Goal: Task Accomplishment & Management: Complete application form

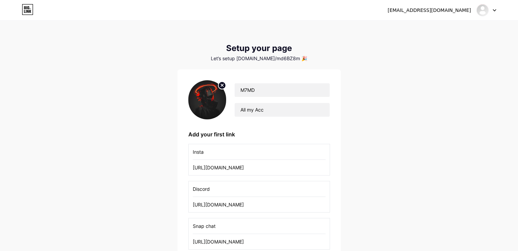
scroll to position [132, 0]
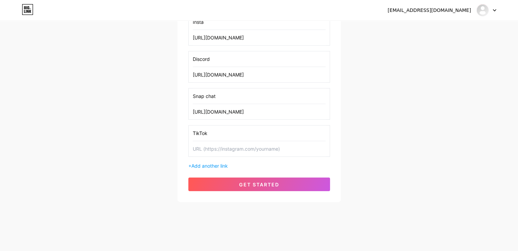
click at [210, 135] on input "TikTok" at bounding box center [259, 133] width 133 height 15
drag, startPoint x: 213, startPoint y: 133, endPoint x: 187, endPoint y: 135, distance: 25.3
click at [187, 135] on div "M7MD All my Acc Add your first link Insta [URL][DOMAIN_NAME] Discord [URL][DOMA…" at bounding box center [259, 70] width 164 height 263
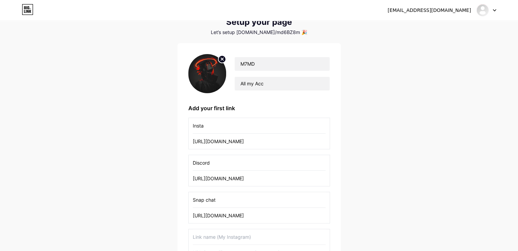
scroll to position [0, 0]
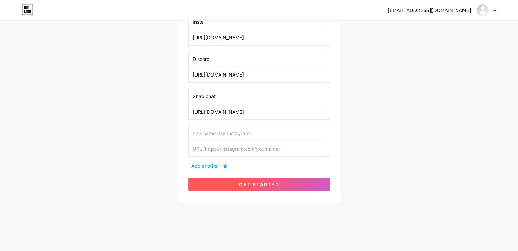
click at [292, 185] on button "get started" at bounding box center [259, 185] width 142 height 14
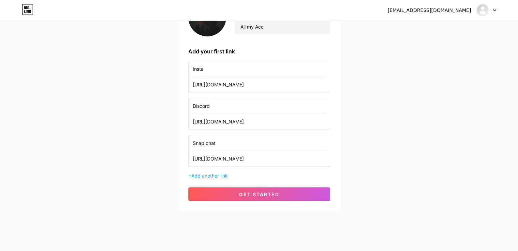
scroll to position [95, 0]
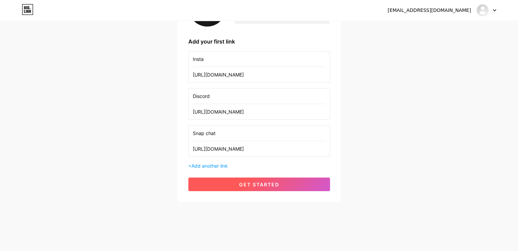
click at [251, 190] on button "get started" at bounding box center [259, 185] width 142 height 14
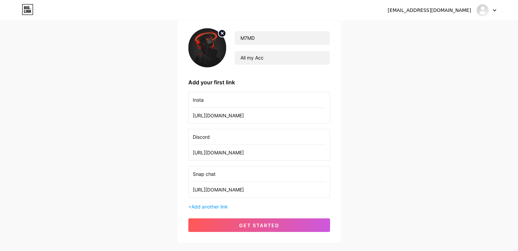
scroll to position [0, 0]
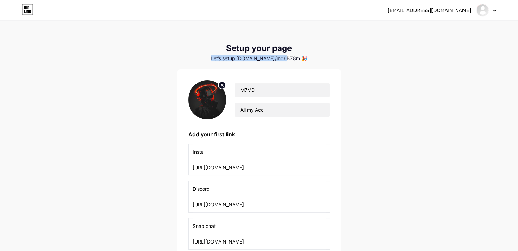
drag, startPoint x: 289, startPoint y: 59, endPoint x: 221, endPoint y: 61, distance: 68.5
click at [221, 61] on div "Let’s setup [DOMAIN_NAME]/md6BZ8m 🎉" at bounding box center [259, 58] width 164 height 5
click at [249, 60] on div "Let’s setup [DOMAIN_NAME]/md6BZ8m 🎉" at bounding box center [259, 58] width 164 height 5
drag, startPoint x: 249, startPoint y: 60, endPoint x: 287, endPoint y: 61, distance: 38.5
click at [287, 61] on div "Let’s setup [DOMAIN_NAME]/md6BZ8m 🎉" at bounding box center [259, 58] width 164 height 5
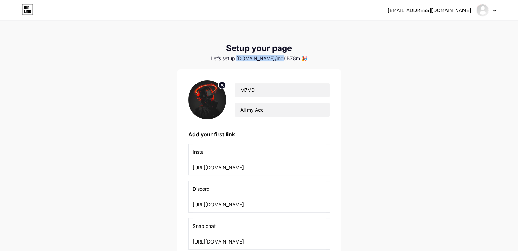
copy div "[DOMAIN_NAME]/md6BZ8m"
click at [361, 81] on div "[EMAIL_ADDRESS][DOMAIN_NAME] Dashboard Logout Setup your page Let’s setup [DOMA…" at bounding box center [259, 158] width 518 height 317
drag, startPoint x: 262, startPoint y: 91, endPoint x: 236, endPoint y: 92, distance: 25.9
click at [236, 92] on input "M7MD" at bounding box center [282, 90] width 95 height 14
drag, startPoint x: 266, startPoint y: 108, endPoint x: 235, endPoint y: 111, distance: 31.9
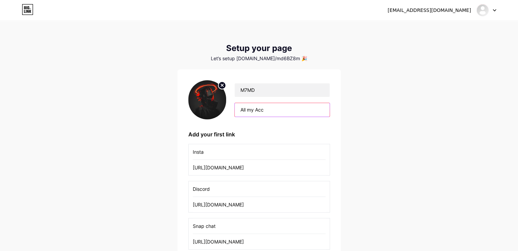
click at [235, 111] on input "All my Acc" at bounding box center [282, 110] width 95 height 14
drag, startPoint x: 207, startPoint y: 158, endPoint x: 187, endPoint y: 159, distance: 20.1
click at [187, 159] on div "M7MD All my Acc Add your first link Insta [URL][DOMAIN_NAME] Discord [URL][DOMA…" at bounding box center [259, 182] width 164 height 226
drag, startPoint x: 210, startPoint y: 190, endPoint x: 167, endPoint y: 190, distance: 42.9
click at [167, 190] on div "[EMAIL_ADDRESS][DOMAIN_NAME] Dashboard Logout Setup your page Let’s setup [DOMA…" at bounding box center [259, 158] width 518 height 317
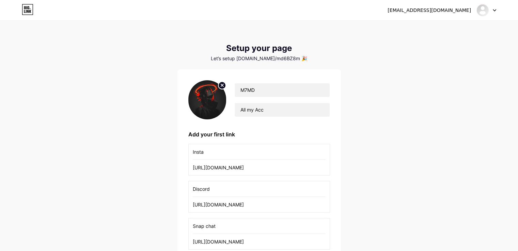
drag, startPoint x: 220, startPoint y: 229, endPoint x: 184, endPoint y: 229, distance: 35.8
click at [184, 229] on div "M7MD All my Acc Add your first link Insta [URL][DOMAIN_NAME] Discord [URL][DOMA…" at bounding box center [259, 182] width 164 height 226
click at [230, 172] on input "[URL][DOMAIN_NAME]" at bounding box center [259, 167] width 133 height 15
drag, startPoint x: 230, startPoint y: 172, endPoint x: 250, endPoint y: 172, distance: 20.1
click at [250, 172] on input "[URL][DOMAIN_NAME]" at bounding box center [259, 167] width 133 height 15
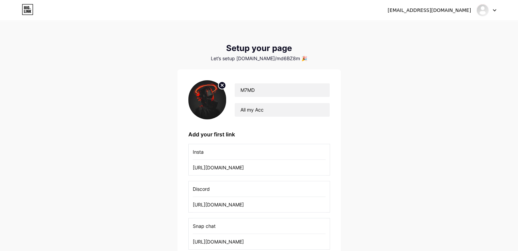
click at [250, 172] on input "[URL][DOMAIN_NAME]" at bounding box center [259, 167] width 133 height 15
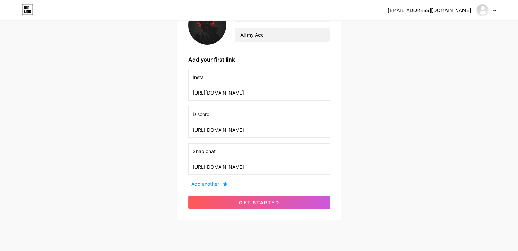
scroll to position [95, 0]
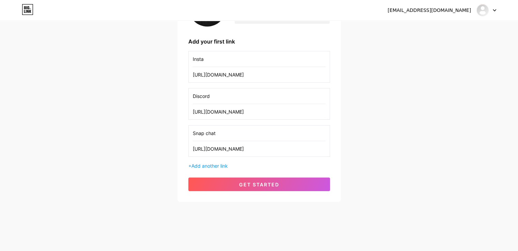
click at [250, 146] on input "[URL][DOMAIN_NAME]" at bounding box center [259, 148] width 133 height 15
click at [237, 112] on input "[URL][DOMAIN_NAME]" at bounding box center [259, 111] width 133 height 15
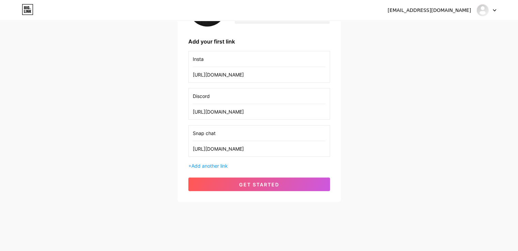
click at [237, 112] on input "[URL][DOMAIN_NAME]" at bounding box center [259, 111] width 133 height 15
click at [379, 71] on div "[EMAIL_ADDRESS][DOMAIN_NAME] Dashboard Logout Setup your page Let’s setup [DOMA…" at bounding box center [259, 65] width 518 height 317
click at [492, 11] on div at bounding box center [487, 10] width 20 height 12
click at [483, 10] on img at bounding box center [482, 10] width 11 height 11
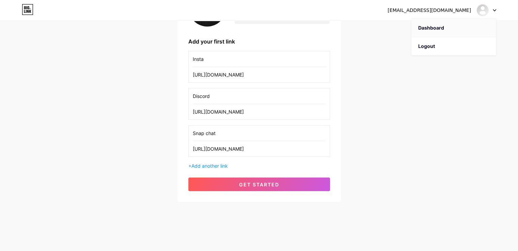
click at [438, 28] on link "Dashboard" at bounding box center [453, 28] width 84 height 18
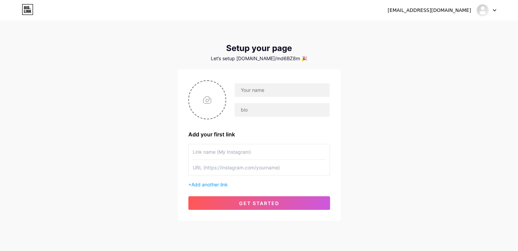
scroll to position [21, 0]
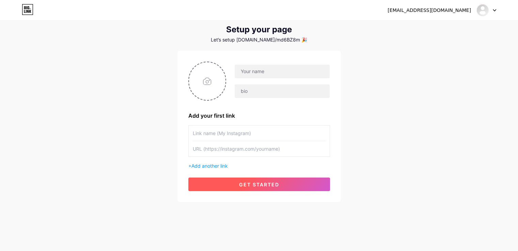
click at [282, 181] on button "get started" at bounding box center [259, 185] width 142 height 14
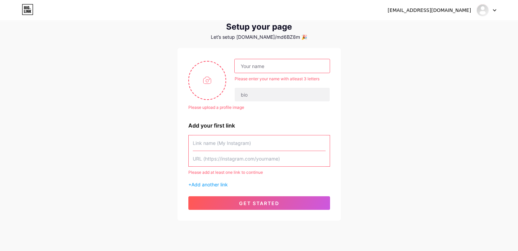
click at [393, 112] on div "[EMAIL_ADDRESS][DOMAIN_NAME] Dashboard Logout Setup your page Let’s setup [DOMA…" at bounding box center [259, 111] width 518 height 264
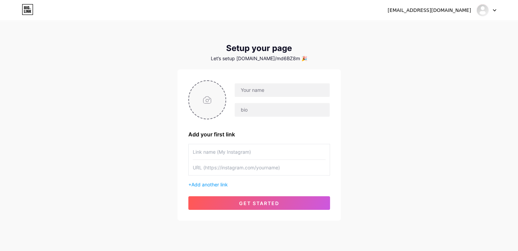
click at [206, 96] on input "file" at bounding box center [207, 100] width 37 height 38
click at [210, 102] on input "file" at bounding box center [207, 100] width 37 height 38
type input "C:\fakepath\تنزيل.jpeg"
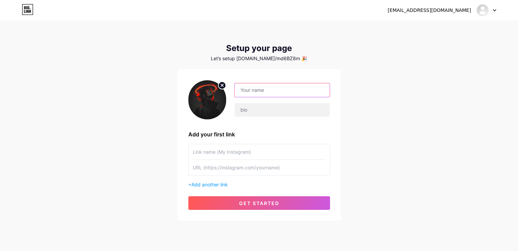
click at [250, 93] on input "text" at bounding box center [282, 90] width 95 height 14
paste input "M7MD"
type input "M7MD"
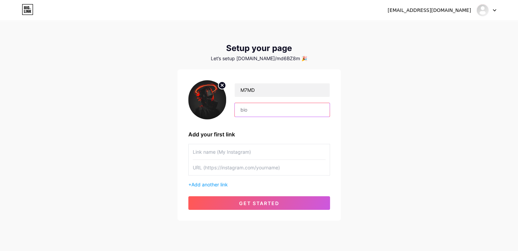
click at [266, 115] on input "text" at bounding box center [282, 110] width 95 height 14
paste input "All my Acc"
type input "All my Acc"
click at [216, 158] on input "text" at bounding box center [259, 151] width 133 height 15
paste input "Insta"
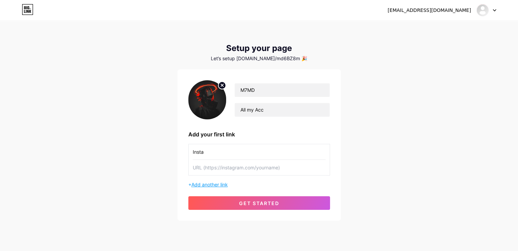
type input "Insta"
click at [213, 186] on span "Add another link" at bounding box center [209, 185] width 36 height 6
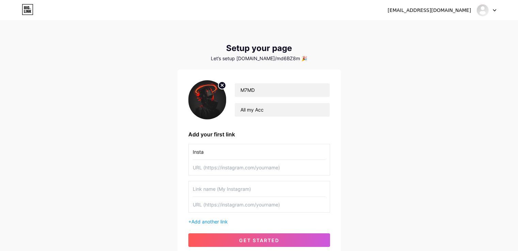
click at [211, 195] on input "text" at bounding box center [259, 189] width 133 height 15
paste input "Snap chat"
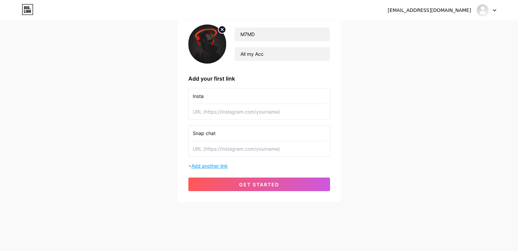
type input "Snap chat"
click at [221, 165] on span "Add another link" at bounding box center [209, 166] width 36 height 6
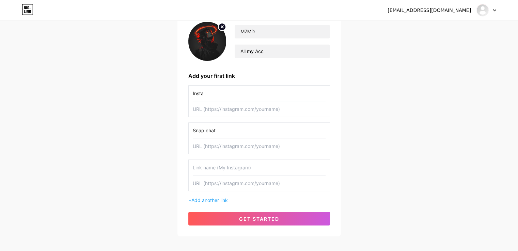
click at [216, 173] on input "text" at bounding box center [259, 167] width 133 height 15
paste input "Discord"
type input "Discord"
click at [220, 114] on input "text" at bounding box center [259, 109] width 133 height 15
paste input "[URL][DOMAIN_NAME]"
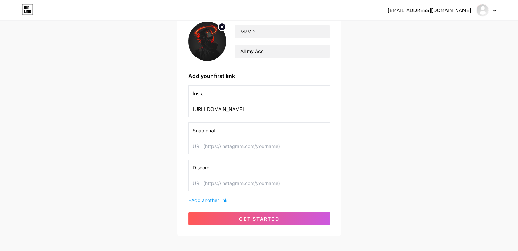
scroll to position [0, 4]
type input "[URL][DOMAIN_NAME]"
click at [237, 150] on input "text" at bounding box center [259, 146] width 133 height 15
paste input "[URL][DOMAIN_NAME]"
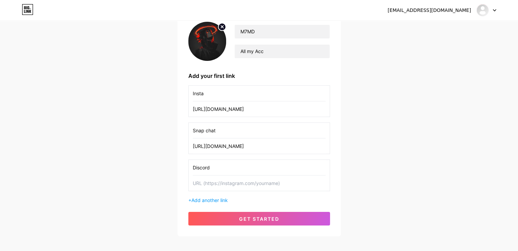
scroll to position [0, 43]
type input "[URL][DOMAIN_NAME]"
click at [379, 135] on div "xixin5290@gmail.com Dashboard Logout Setup your page Let’s setup bio.link/md6BZ…" at bounding box center [259, 99] width 518 height 317
click at [243, 191] on input "text" at bounding box center [259, 183] width 133 height 15
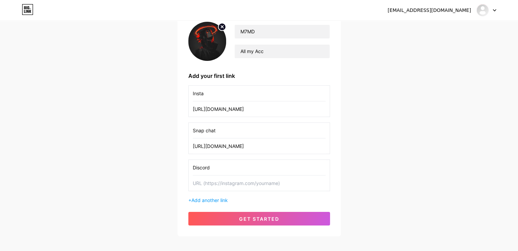
paste input "[URL][DOMAIN_NAME]"
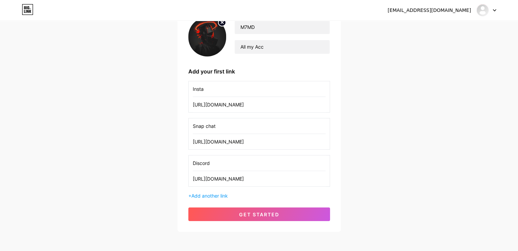
scroll to position [95, 0]
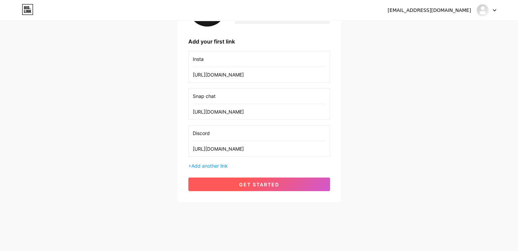
type input "[URL][DOMAIN_NAME]"
click at [277, 187] on button "get started" at bounding box center [259, 185] width 142 height 14
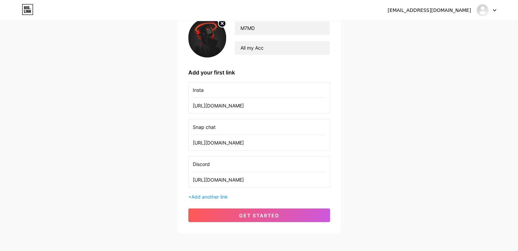
scroll to position [0, 0]
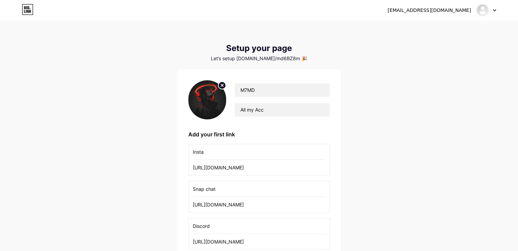
click at [495, 9] on icon at bounding box center [494, 10] width 3 height 2
click at [401, 112] on div "xixin5290@gmail.com Dashboard Logout Setup your page Let’s setup bio.link/md6BZ…" at bounding box center [259, 158] width 518 height 317
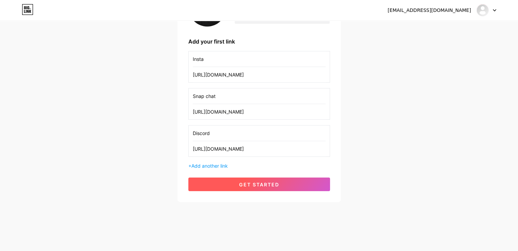
click at [276, 184] on span "get started" at bounding box center [259, 185] width 40 height 6
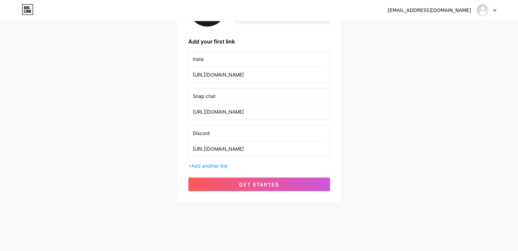
click at [433, 136] on div "xixin5290@gmail.com Dashboard Logout Setup your page Let’s setup bio.link/md6BZ…" at bounding box center [259, 65] width 518 height 317
